Goal: Transaction & Acquisition: Subscribe to service/newsletter

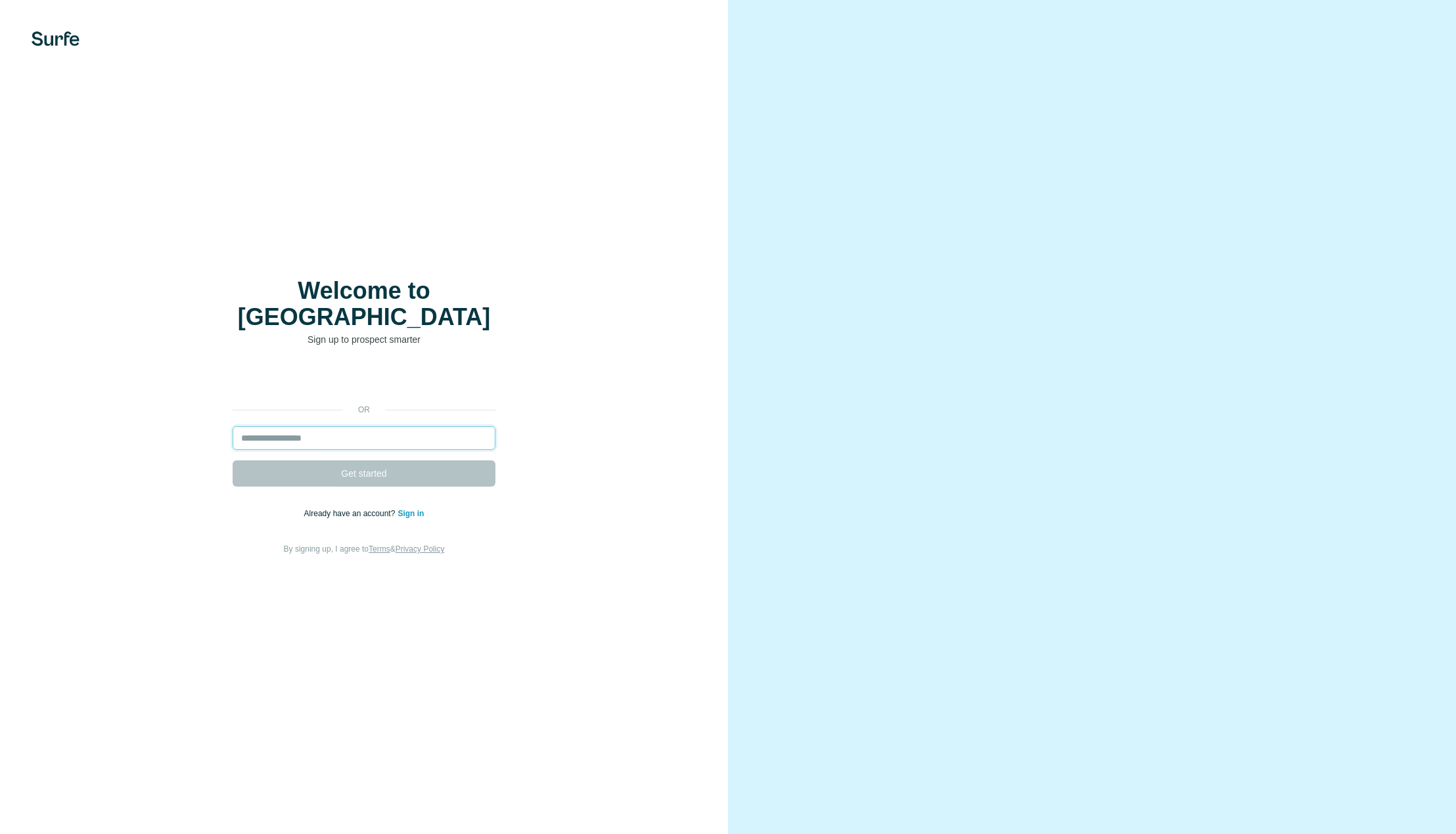
click at [352, 433] on input "email" at bounding box center [364, 438] width 263 height 24
type input "**********"
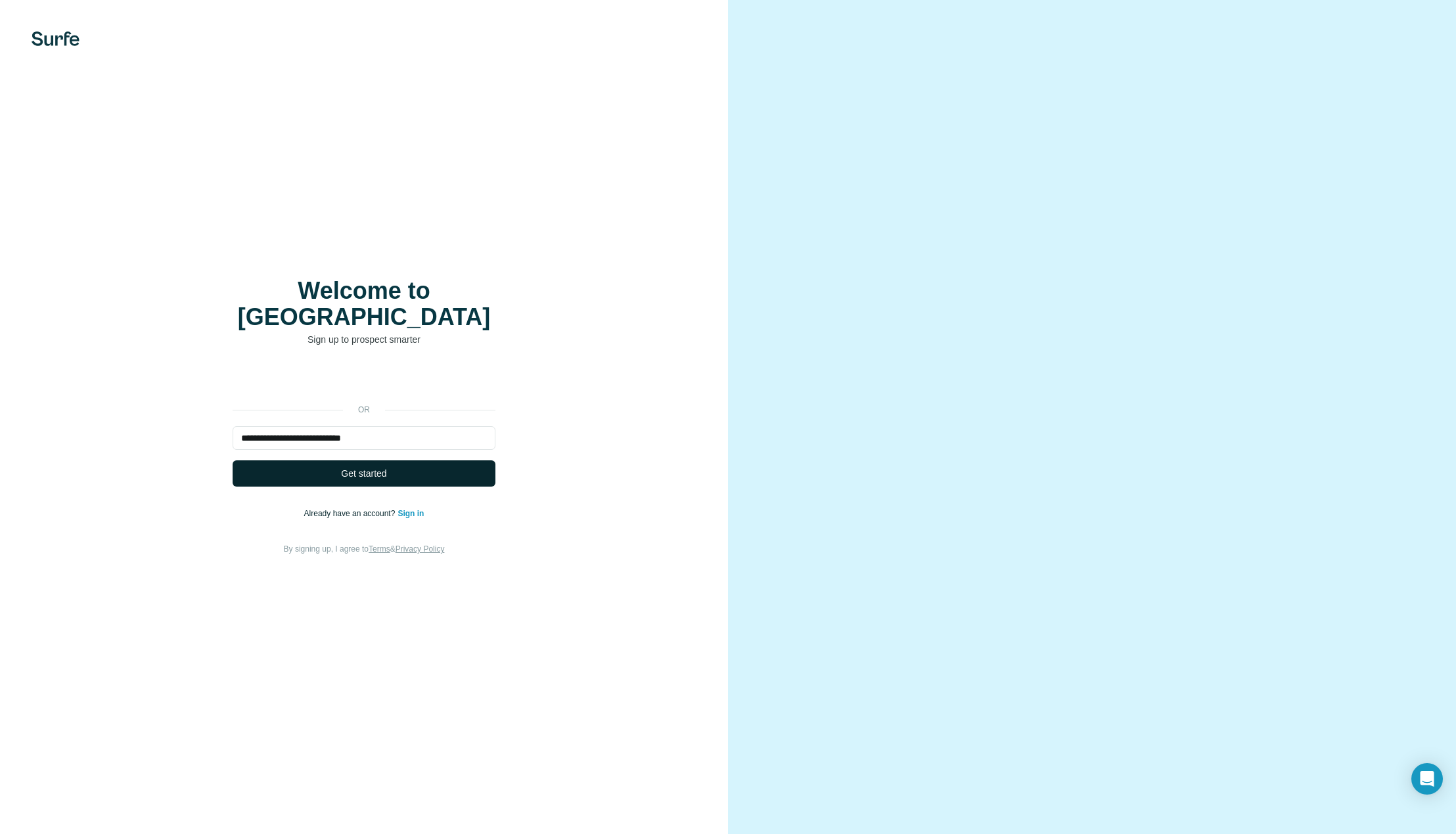
click at [373, 467] on span "Get started" at bounding box center [364, 474] width 45 height 13
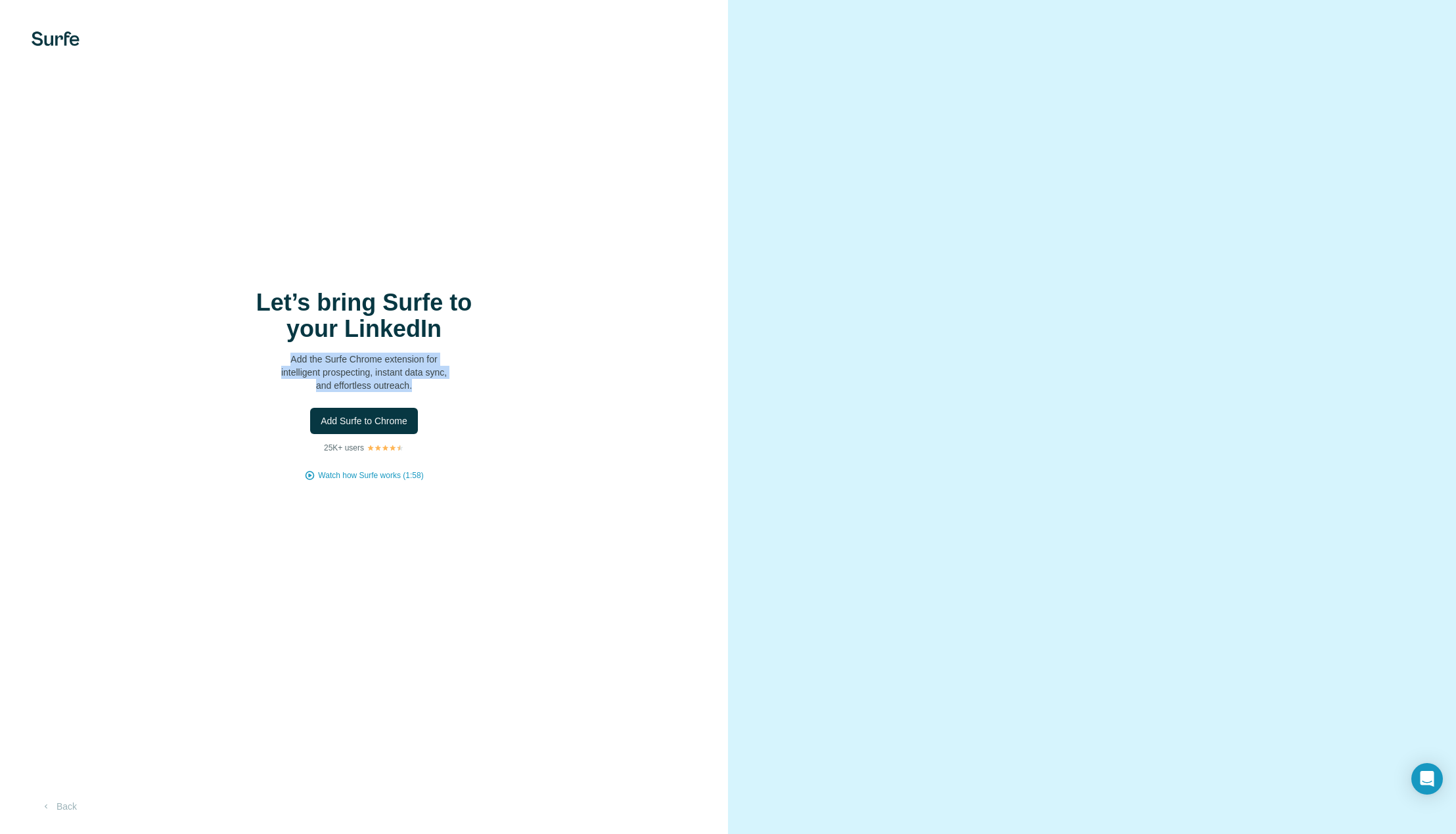
drag, startPoint x: 289, startPoint y: 358, endPoint x: 427, endPoint y: 386, distance: 140.8
click at [427, 386] on p "Add the Surfe Chrome extension for intelligent prospecting, instant data sync, …" at bounding box center [364, 372] width 263 height 39
click at [528, 277] on div "Let’s bring Surfe to your LinkedIn Add the Surfe Chrome extension for intellige…" at bounding box center [364, 417] width 728 height 834
click at [65, 44] on img at bounding box center [55, 39] width 48 height 15
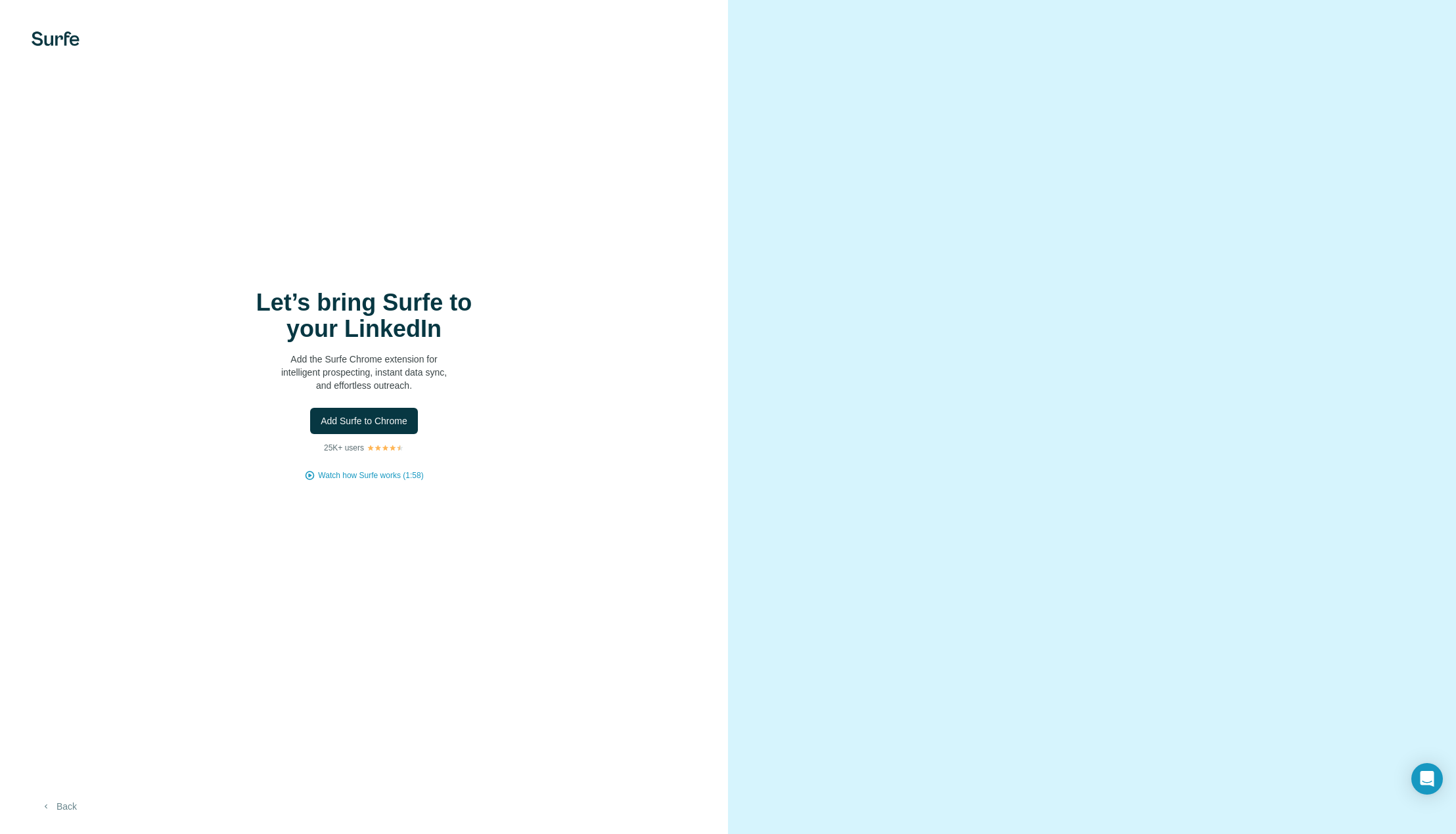
click at [51, 810] on icon "button" at bounding box center [46, 807] width 11 height 11
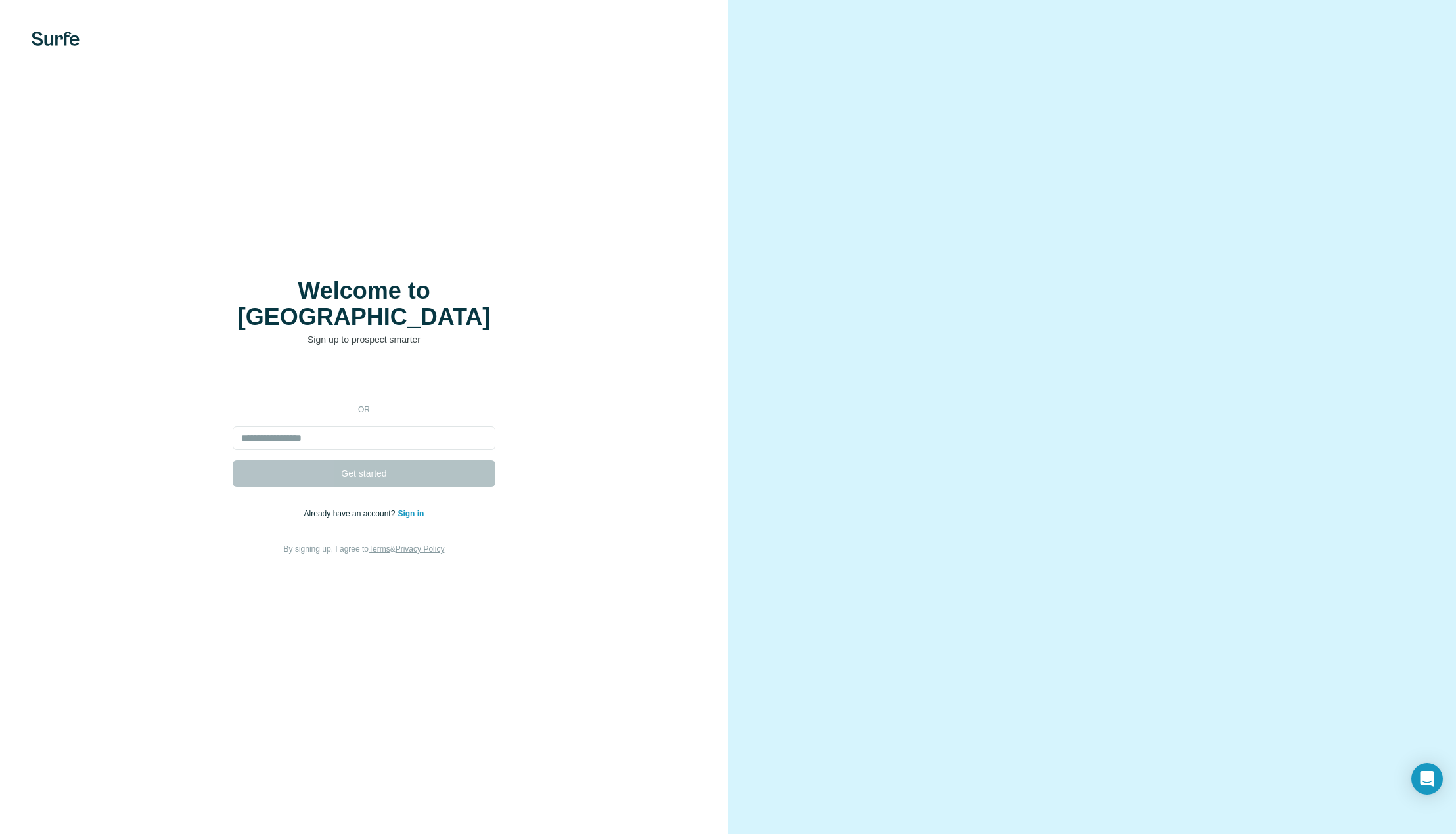
click at [611, 737] on div "Welcome to Surfe Sign up to prospect smarter or Get started Already have an acc…" at bounding box center [364, 417] width 728 height 834
